Goal: Task Accomplishment & Management: Complete application form

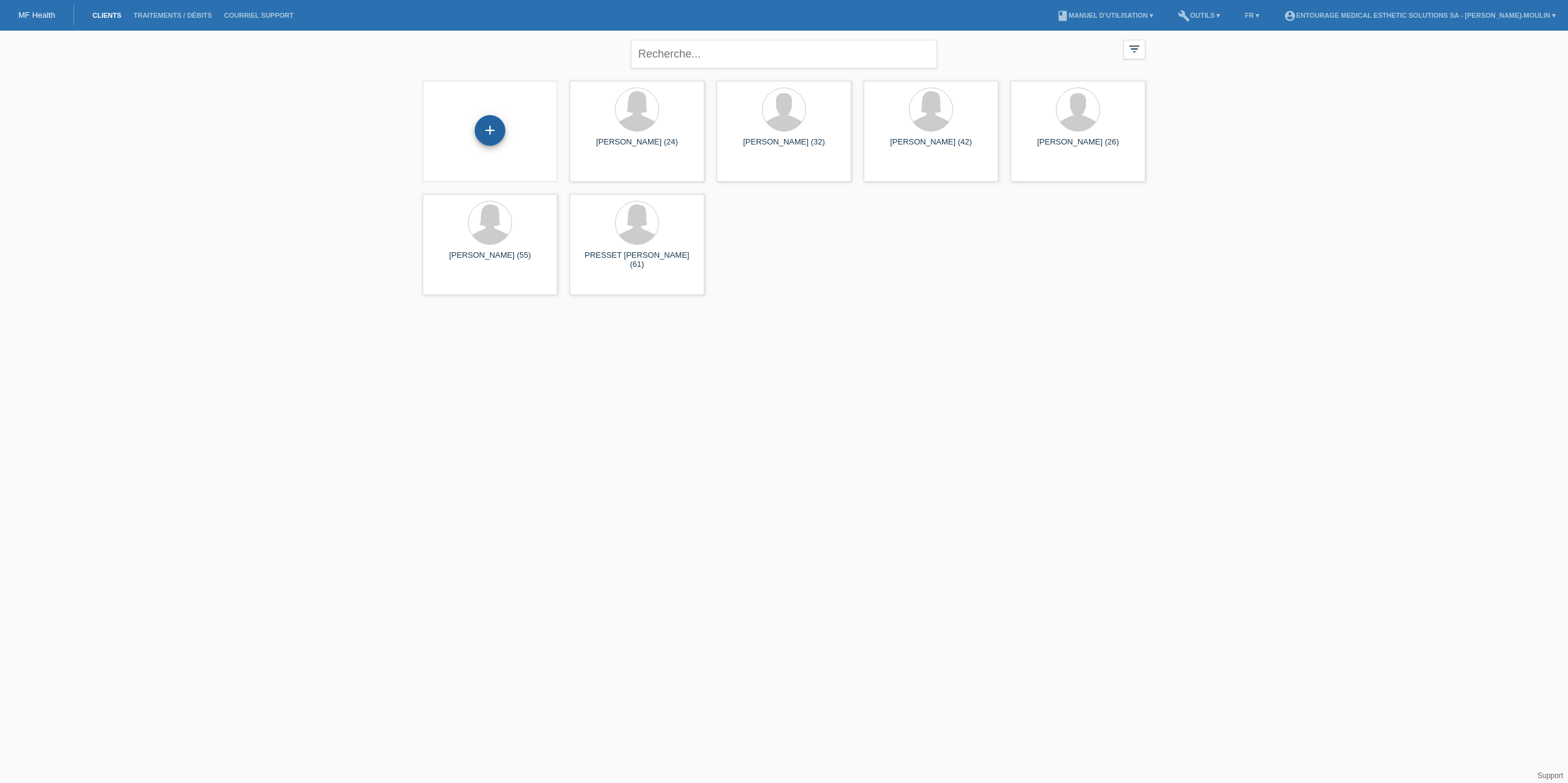
click at [493, 127] on div "+" at bounding box center [489, 130] width 30 height 30
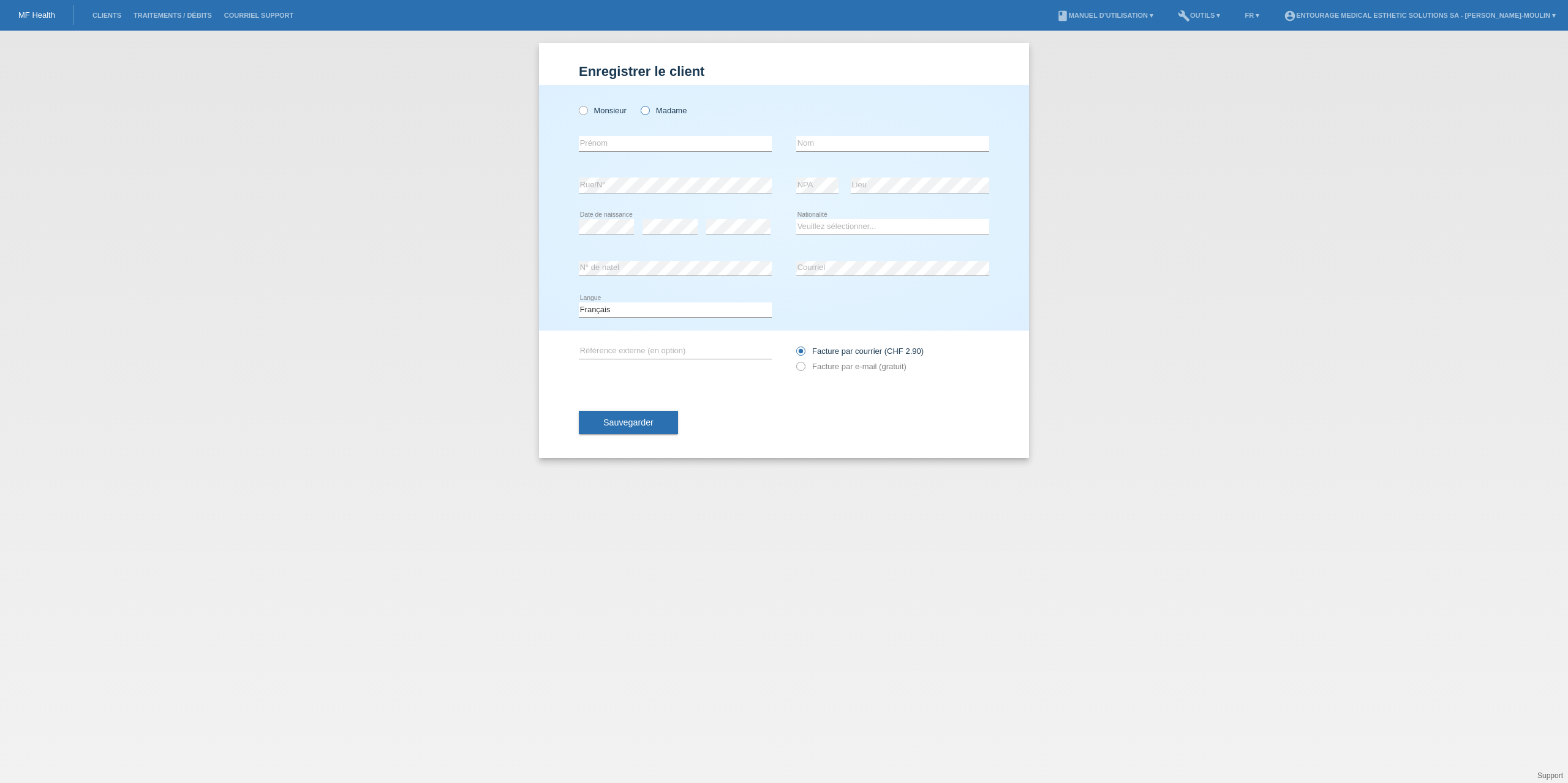
click at [639, 104] on icon at bounding box center [639, 104] width 0 height 0
click at [648, 110] on input "Madame" at bounding box center [645, 110] width 8 height 8
radio input "true"
click at [611, 141] on input "text" at bounding box center [674, 144] width 193 height 16
type input "Mouna"
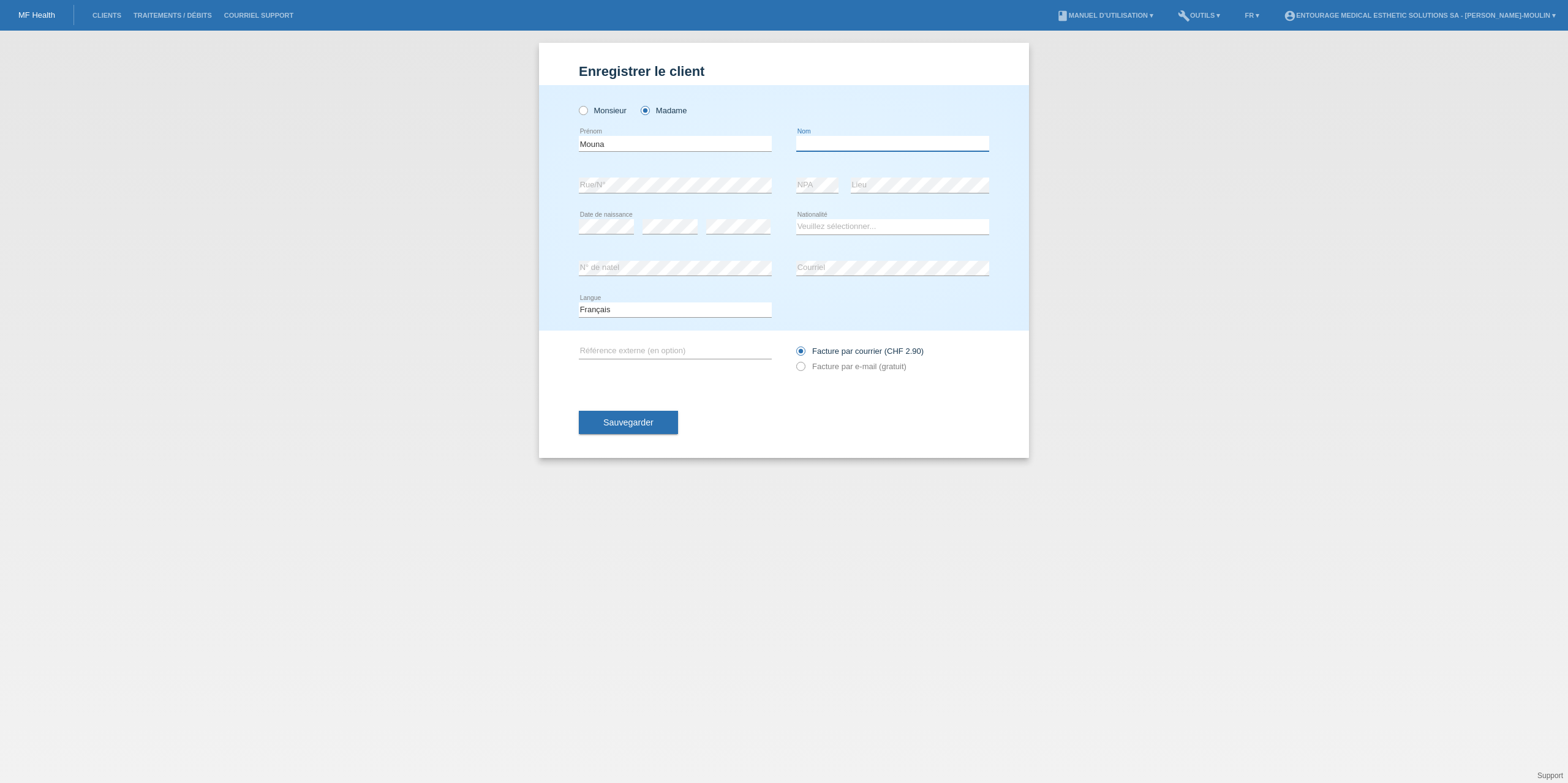
click at [827, 148] on input "text" at bounding box center [892, 144] width 193 height 16
type input "g"
type input "Gdoura"
click at [542, 181] on div "Monsieur Madame Mouna error Prénom C" at bounding box center [784, 207] width 490 height 246
click at [715, 215] on div "error" at bounding box center [738, 227] width 65 height 42
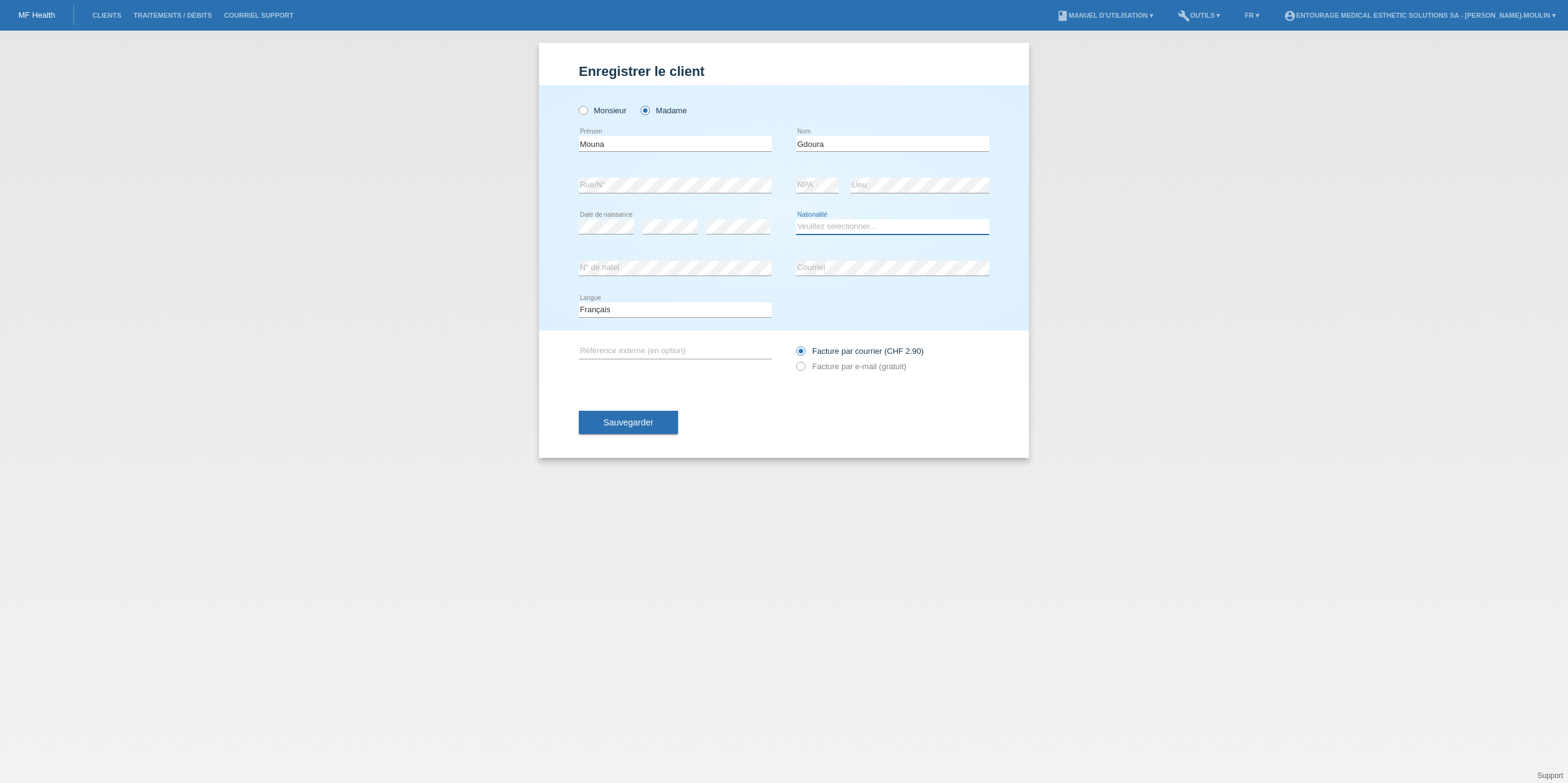
click at [810, 228] on select "Veuillez sélectionner... Suisse Allemagne Autriche Liechtenstein ------------ A…" at bounding box center [892, 226] width 193 height 15
drag, startPoint x: 759, startPoint y: 253, endPoint x: 770, endPoint y: 254, distance: 11.0
click at [759, 253] on div "error N° de natel" at bounding box center [674, 268] width 193 height 42
click at [795, 360] on icon at bounding box center [795, 360] width 0 height 0
click at [801, 365] on input "Facture par e-mail (gratuit)" at bounding box center [800, 370] width 8 height 16
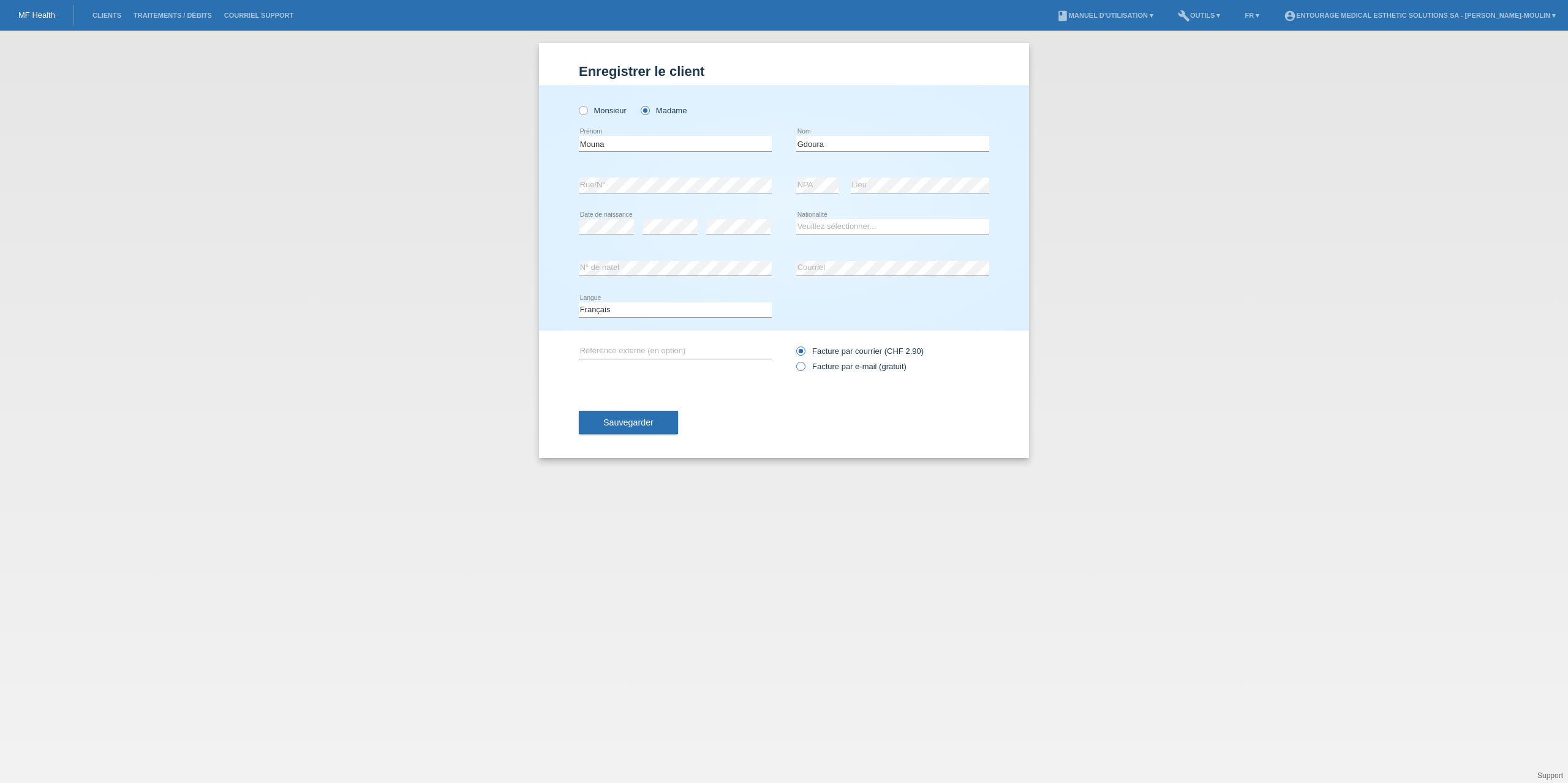
radio input "true"
click at [642, 427] on span "Sauvegarder" at bounding box center [627, 423] width 50 height 10
click at [980, 227] on icon "error" at bounding box center [985, 228] width 10 height 10
click at [889, 230] on select "Veuillez sélectionner... Suisse Allemagne Autriche Liechtenstein ------------ A…" at bounding box center [892, 226] width 193 height 15
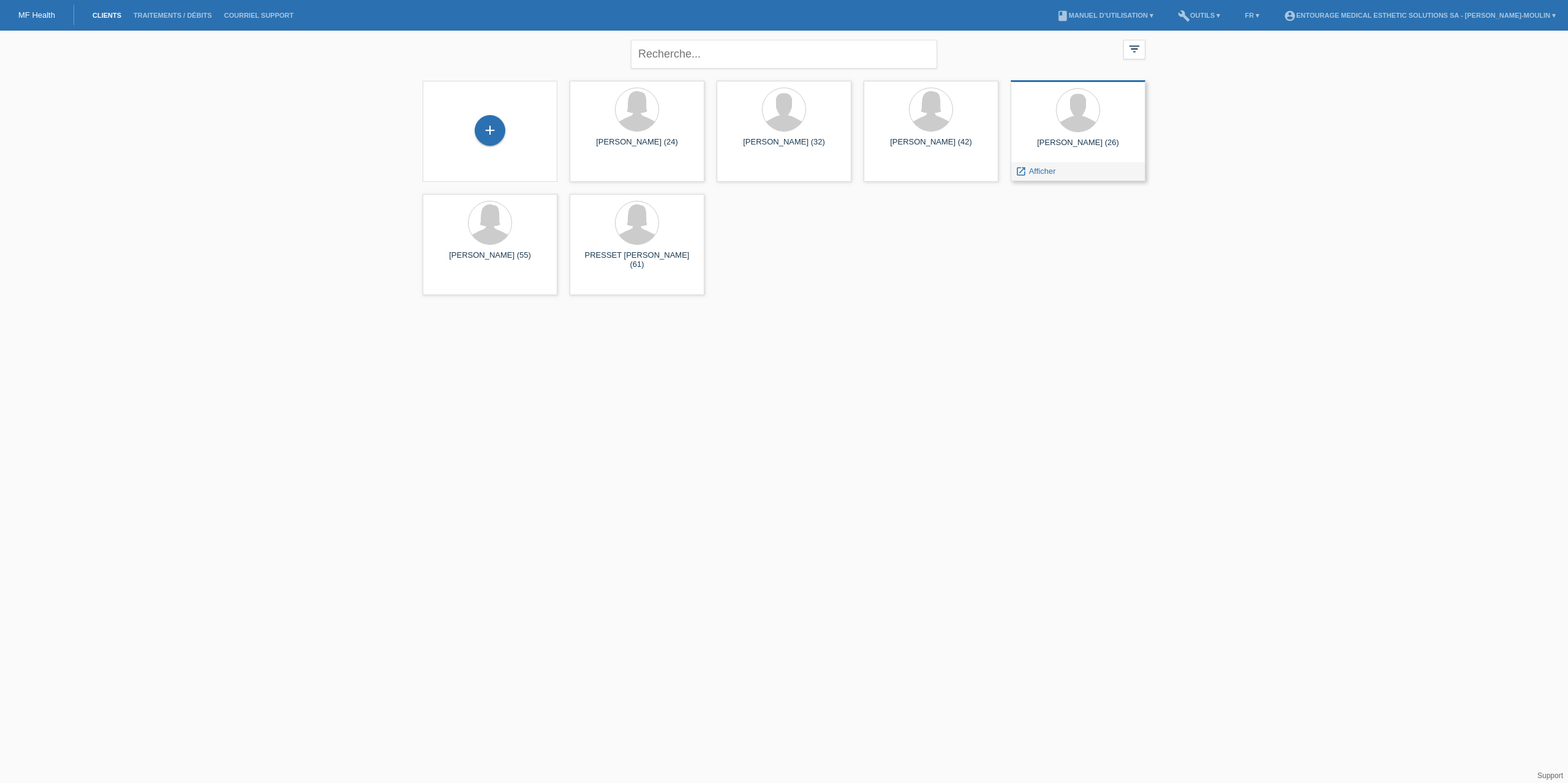
click at [1080, 138] on div "[PERSON_NAME] (26)" at bounding box center [1078, 148] width 115 height 20
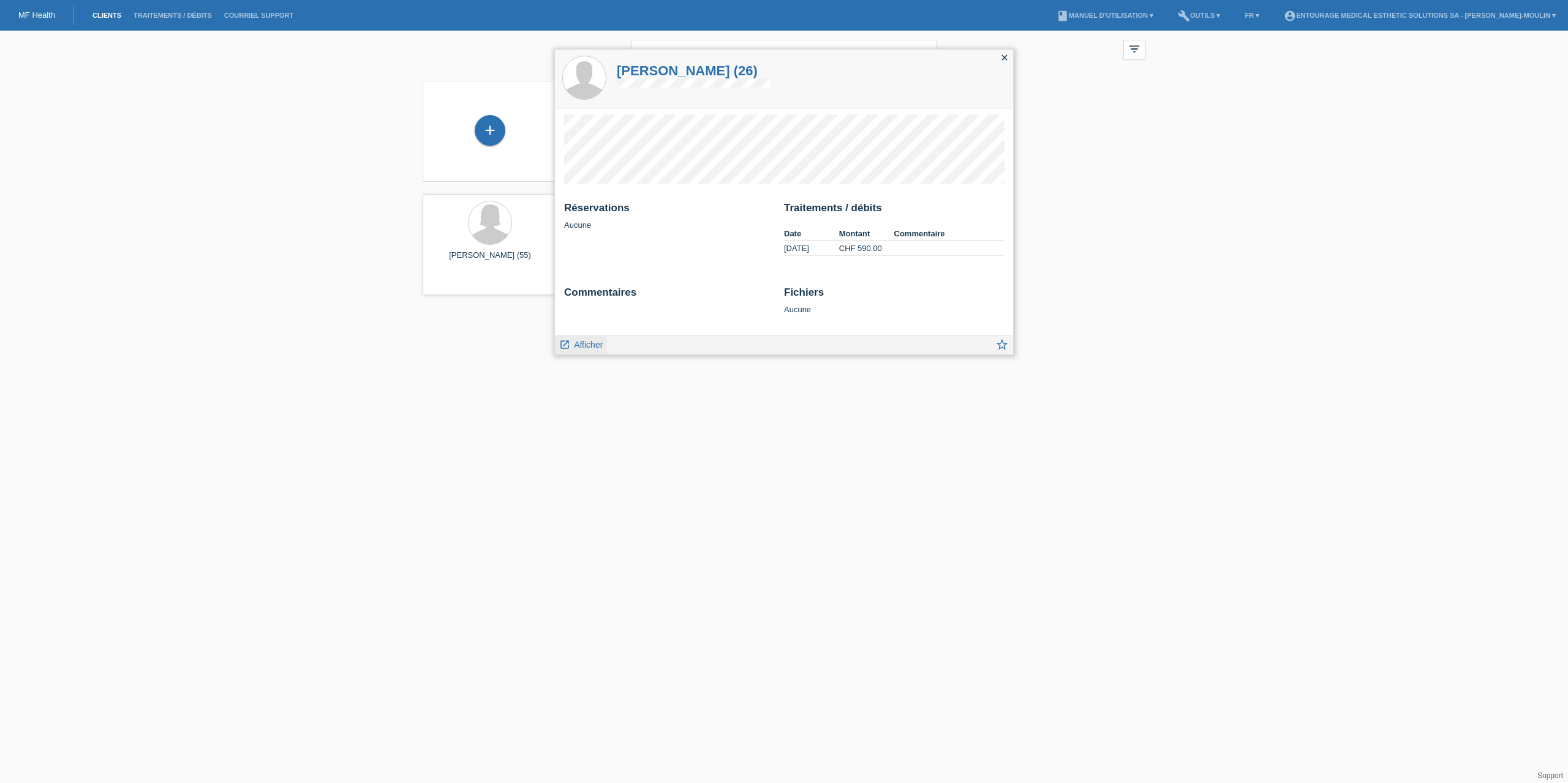
click at [586, 345] on span "Afficher" at bounding box center [587, 345] width 28 height 10
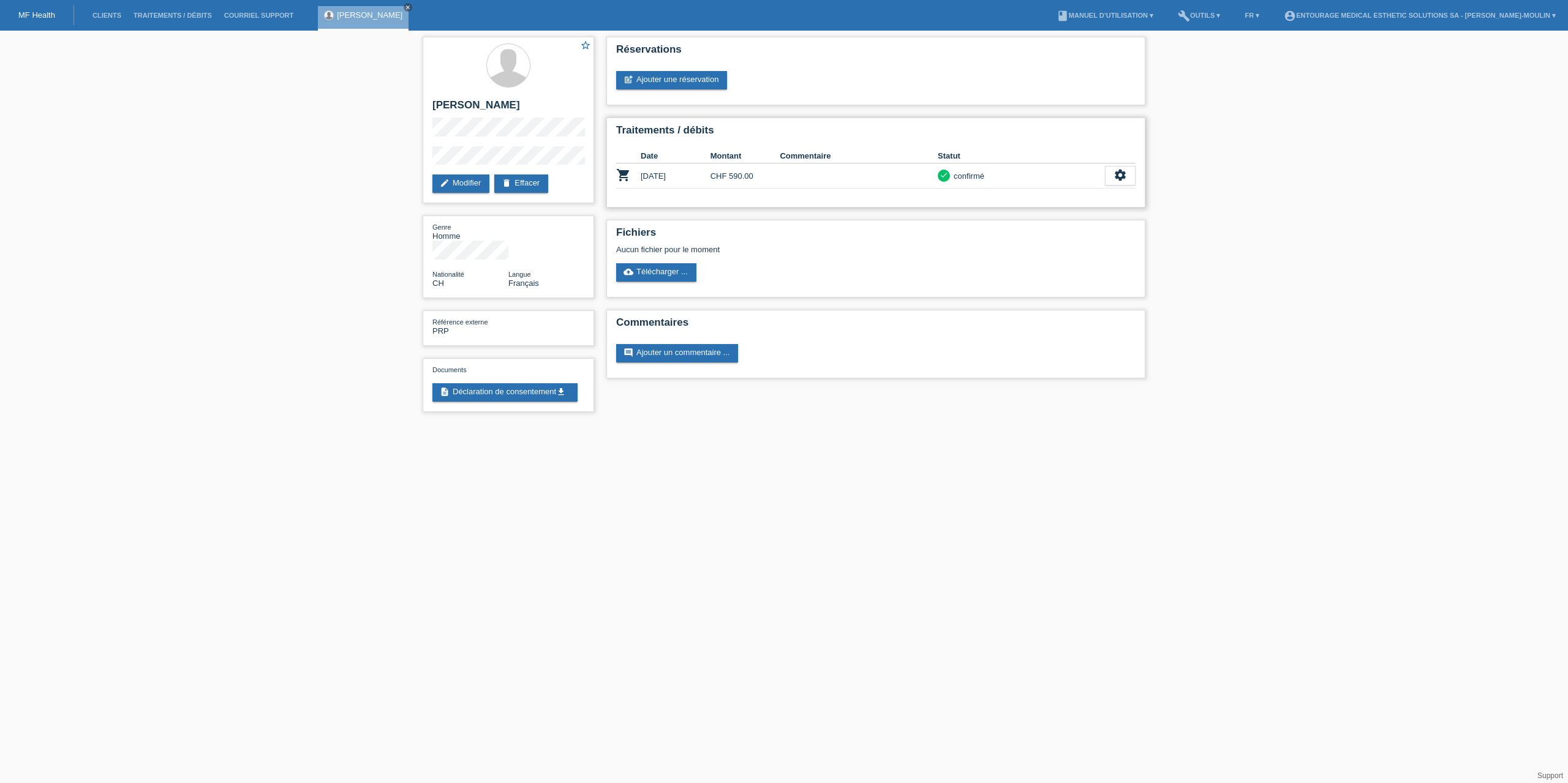
click at [835, 176] on td at bounding box center [858, 176] width 158 height 25
click at [109, 12] on li "Clients" at bounding box center [107, 16] width 41 height 31
click at [109, 16] on link "Clients" at bounding box center [107, 16] width 41 height 8
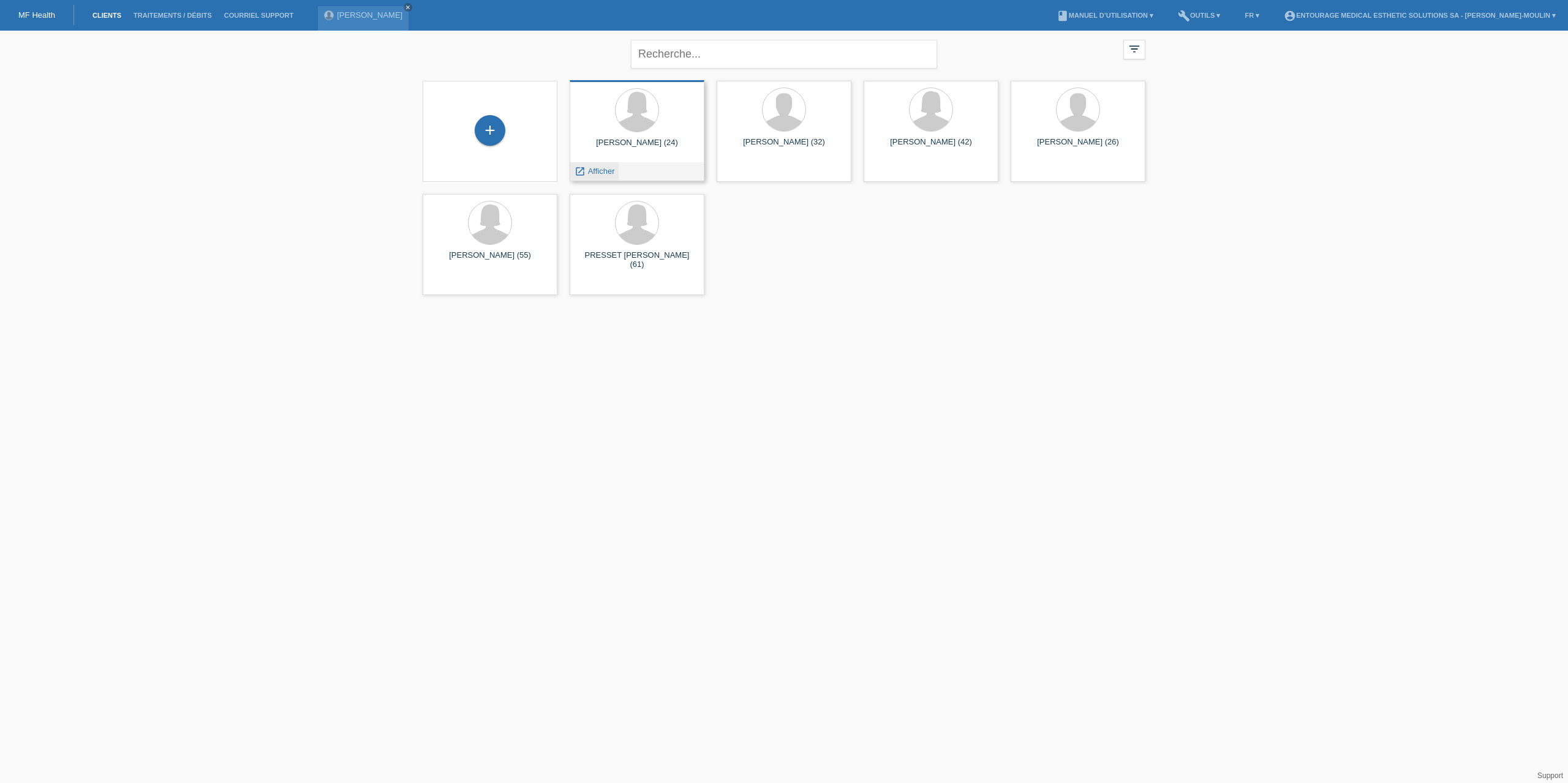
click at [603, 172] on span "Afficher" at bounding box center [602, 170] width 27 height 9
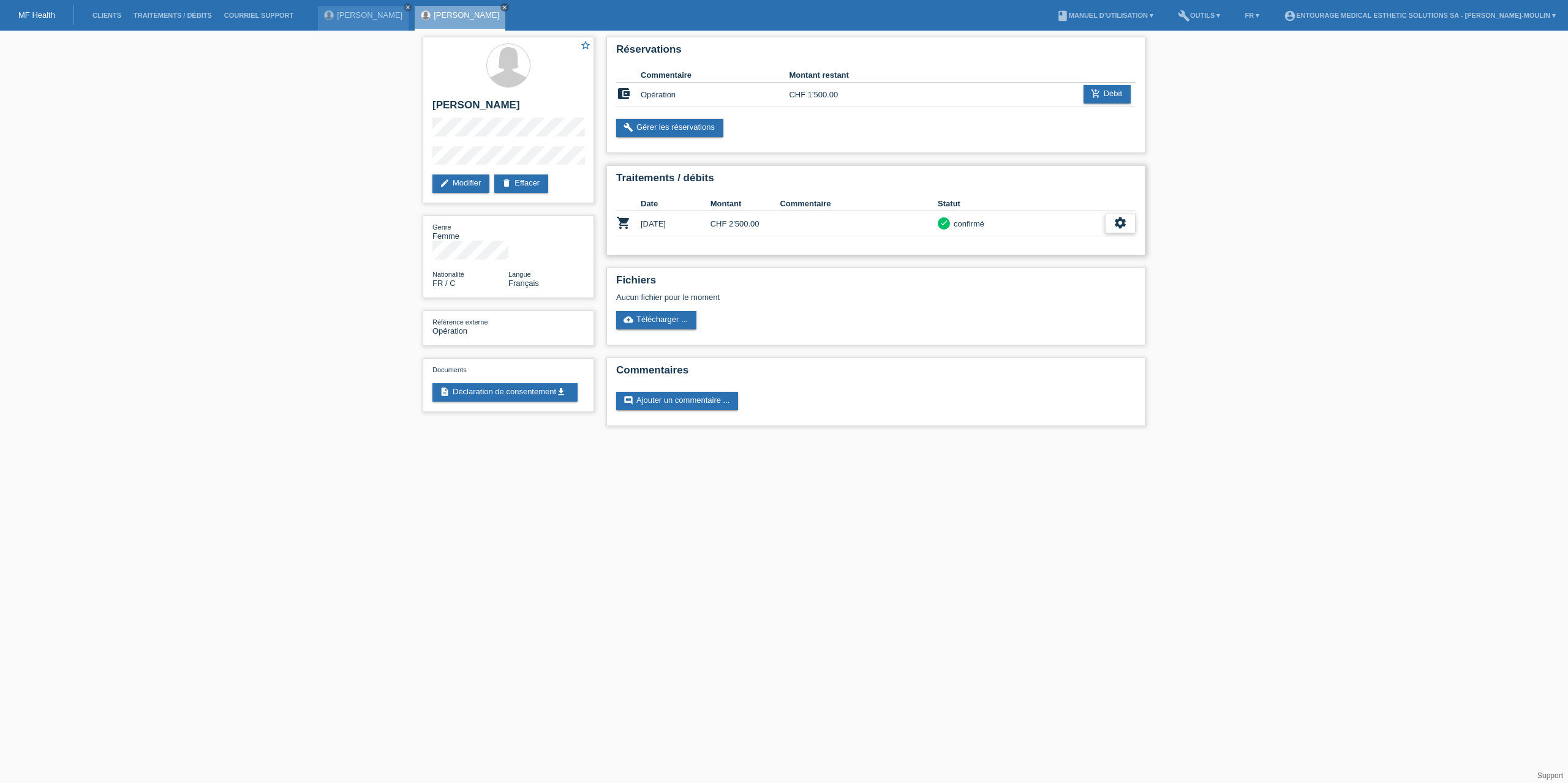
click at [1120, 227] on icon "settings" at bounding box center [1121, 223] width 14 height 14
click at [1231, 240] on div "star_border Vanessa Chardon edit Modifier delete Effacer Genre Femme Nationalit…" at bounding box center [784, 234] width 1568 height 408
click at [905, 438] on html "MF Health Clients Traitements / débits Courriel Support LAMY Raphaël Loïc close" at bounding box center [784, 219] width 1568 height 438
